Goal: Task Accomplishment & Management: Use online tool/utility

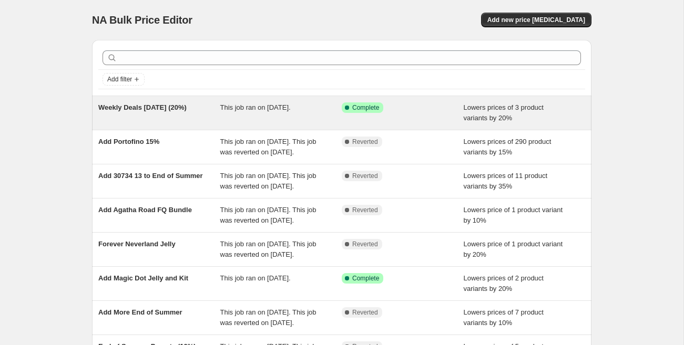
click at [191, 117] on div "Weekly Deals Sept 3 (20%)" at bounding box center [159, 112] width 122 height 21
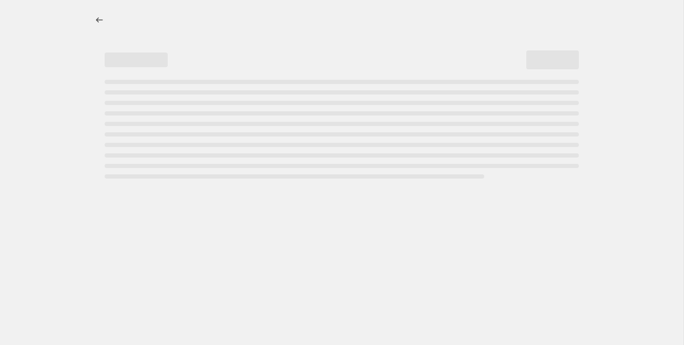
select select "percentage"
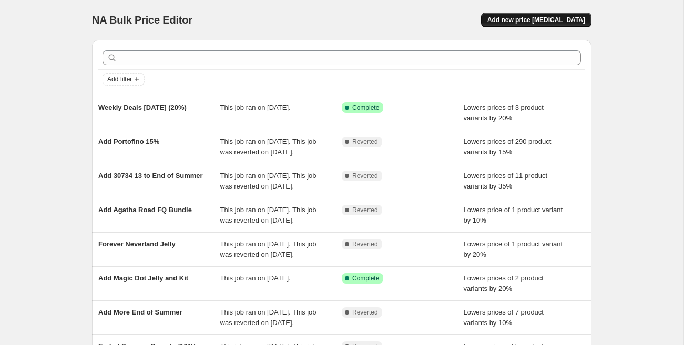
click at [521, 17] on span "Add new price change job" at bounding box center [536, 20] width 98 height 8
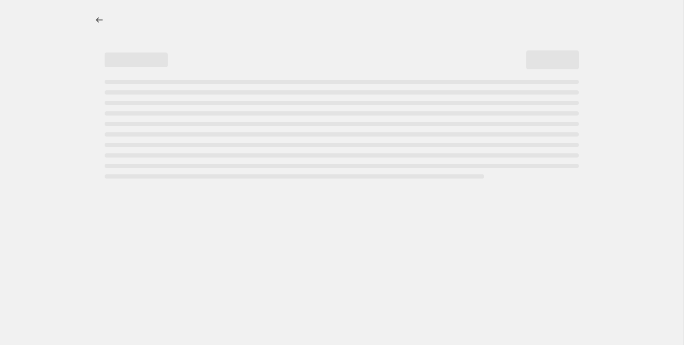
select select "percentage"
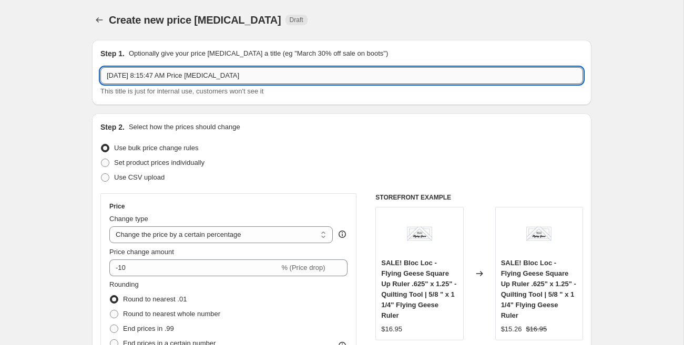
click at [233, 73] on input "Sep 8, 2025, 8:15:47 AM Price change job" at bounding box center [341, 75] width 482 height 17
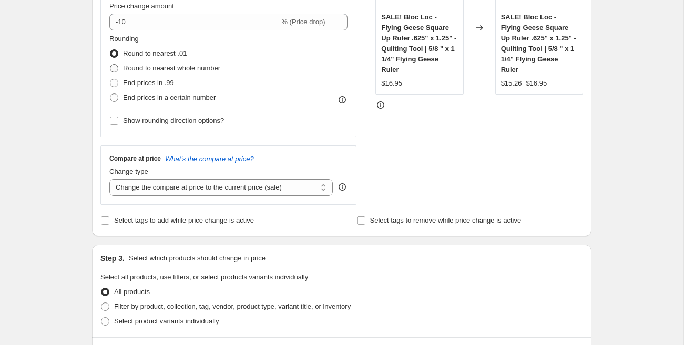
scroll to position [258, 0]
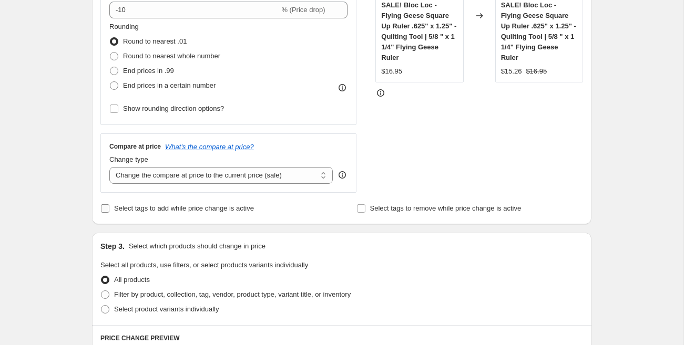
type input "Weekly Deal 10%"
click at [188, 213] on span "Select tags to add while price change is active" at bounding box center [184, 208] width 140 height 11
click at [109, 213] on input "Select tags to add while price change is active" at bounding box center [105, 208] width 8 height 8
checkbox input "true"
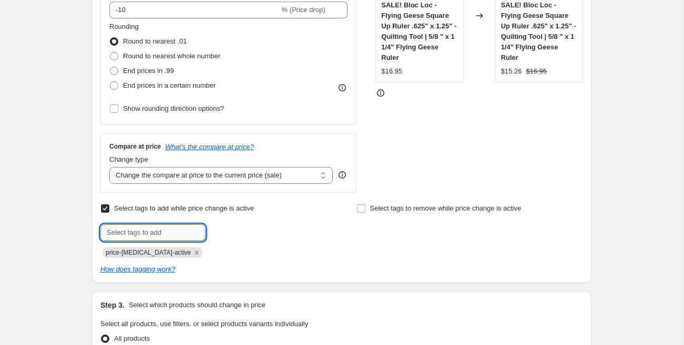
click at [160, 224] on input "text" at bounding box center [152, 232] width 105 height 17
type input "weekly deal"
click at [246, 235] on button "Add weekly deal" at bounding box center [238, 231] width 61 height 15
click at [181, 236] on input "text" at bounding box center [152, 232] width 105 height 17
type input "sale"
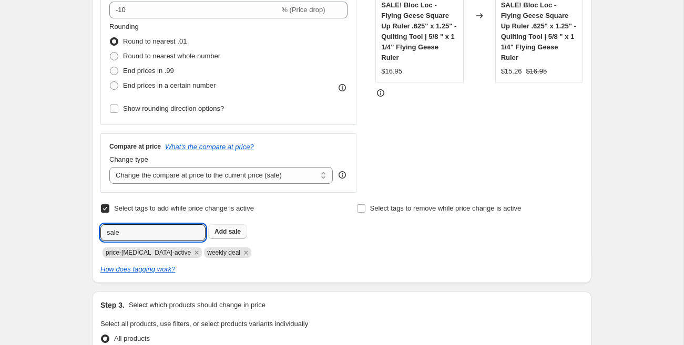
click at [227, 234] on span "Add sale" at bounding box center [227, 231] width 26 height 8
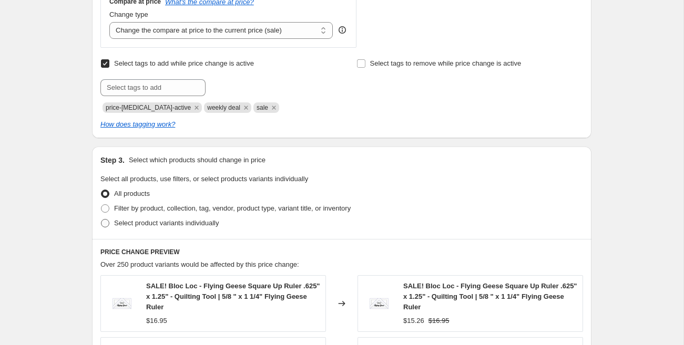
scroll to position [412, 0]
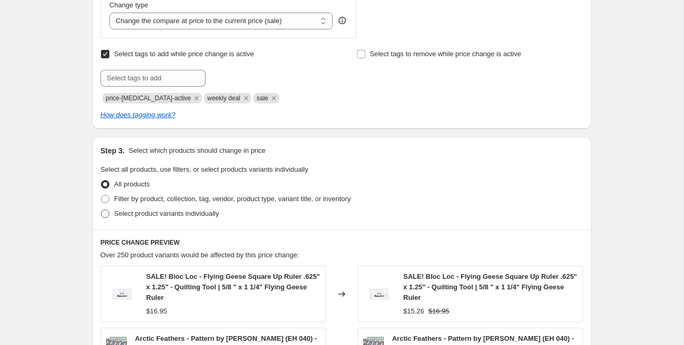
click at [164, 212] on span "Select product variants individually" at bounding box center [166, 214] width 105 height 8
click at [101, 210] on input "Select product variants individually" at bounding box center [101, 210] width 1 height 1
radio input "true"
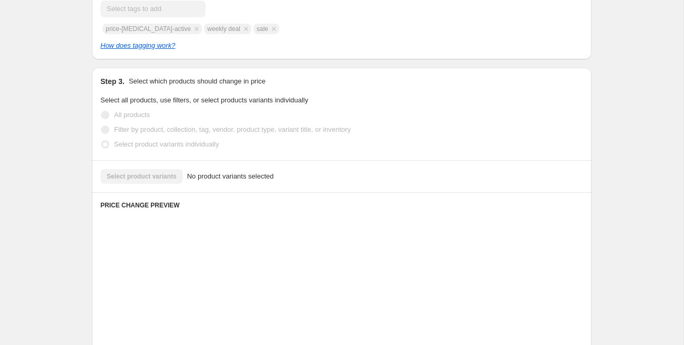
scroll to position [501, 0]
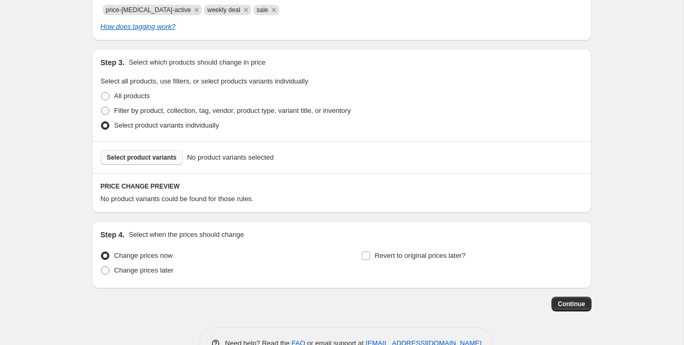
click at [161, 160] on span "Select product variants" at bounding box center [142, 157] width 70 height 8
